Goal: Navigation & Orientation: Find specific page/section

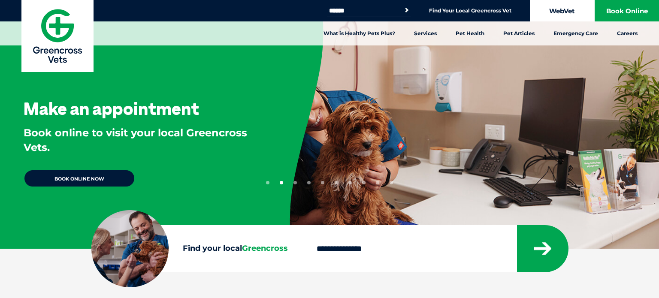
click at [559, 11] on link "WebVet" at bounding box center [562, 10] width 64 height 21
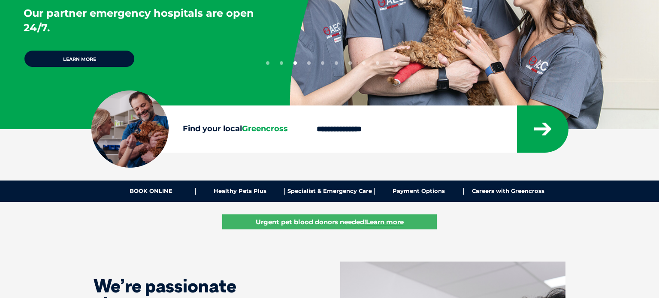
scroll to position [107, 0]
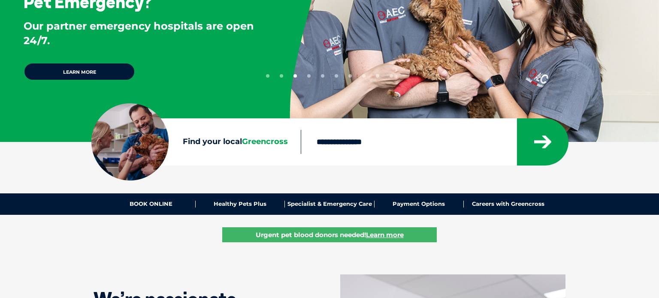
click at [230, 143] on label "Find your local Greencross" at bounding box center [195, 142] width 209 height 13
click at [301, 143] on input "Find your local Greencross" at bounding box center [408, 142] width 215 height 24
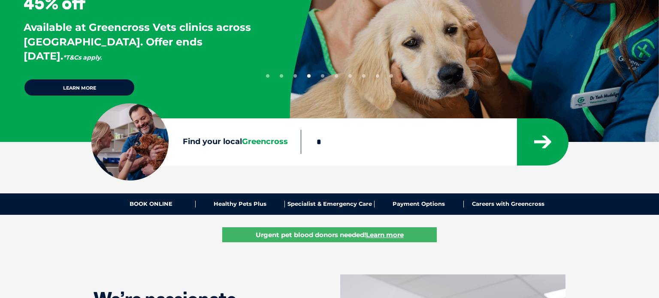
type input "****"
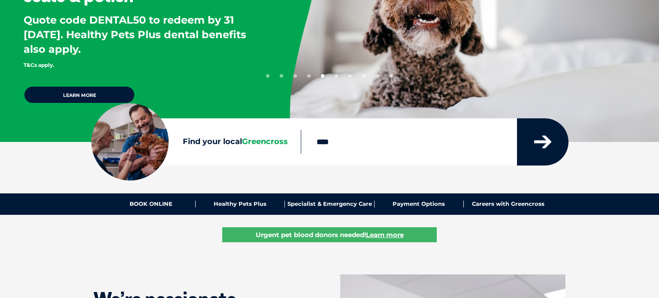
click at [551, 144] on button "submit" at bounding box center [542, 141] width 51 height 47
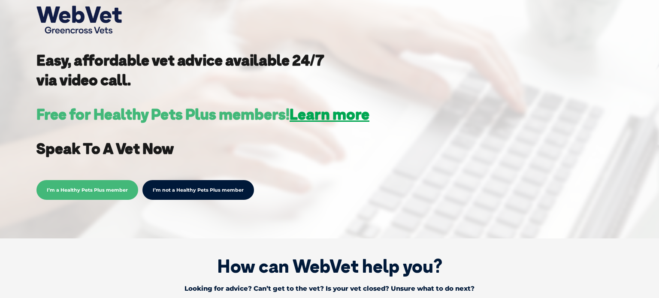
scroll to position [185, 0]
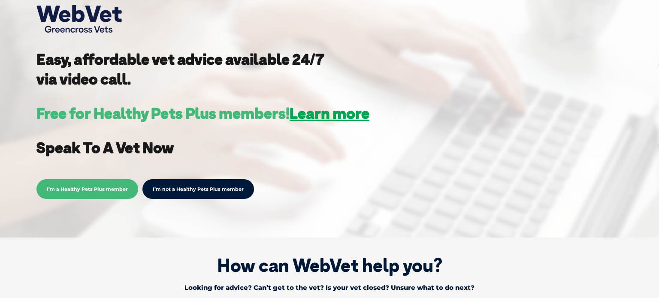
click at [213, 190] on link "I’m not a Healthy Pets Plus member" at bounding box center [198, 189] width 112 height 20
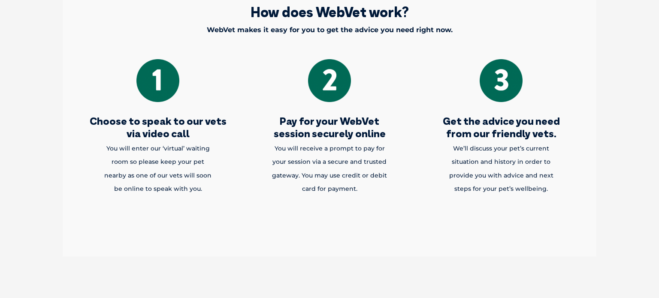
scroll to position [1073, 0]
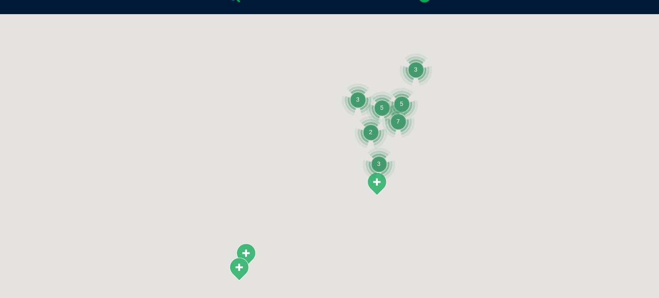
scroll to position [196, 0]
